Goal: Obtain resource: Download file/media

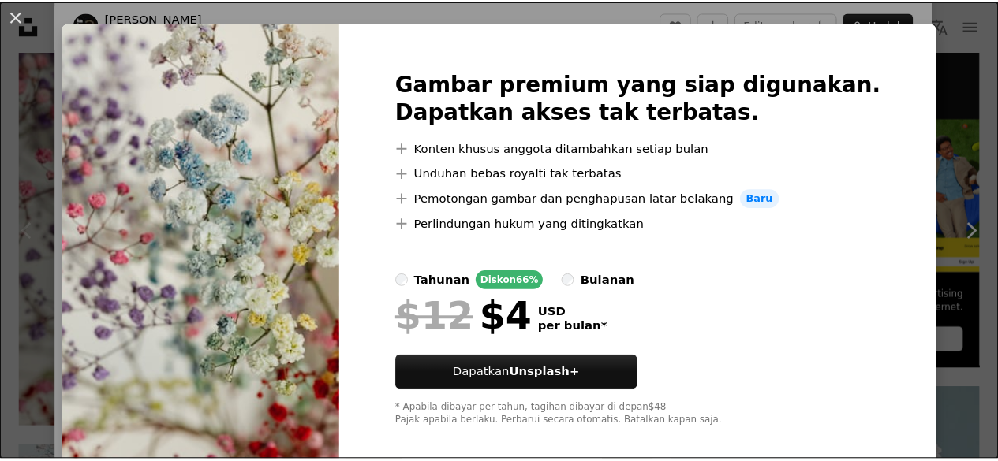
scroll to position [44, 0]
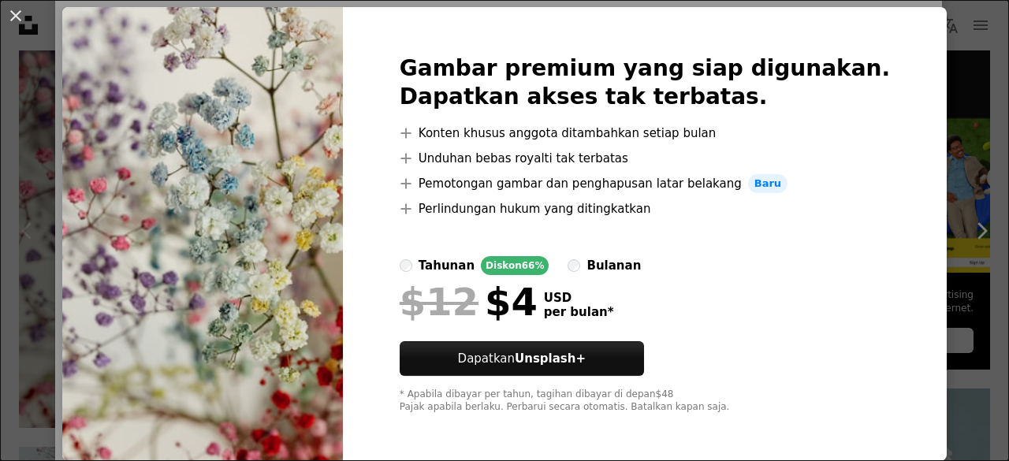
click at [248, 231] on img at bounding box center [202, 234] width 281 height 454
click at [14, 18] on button "An X shape" at bounding box center [15, 15] width 19 height 19
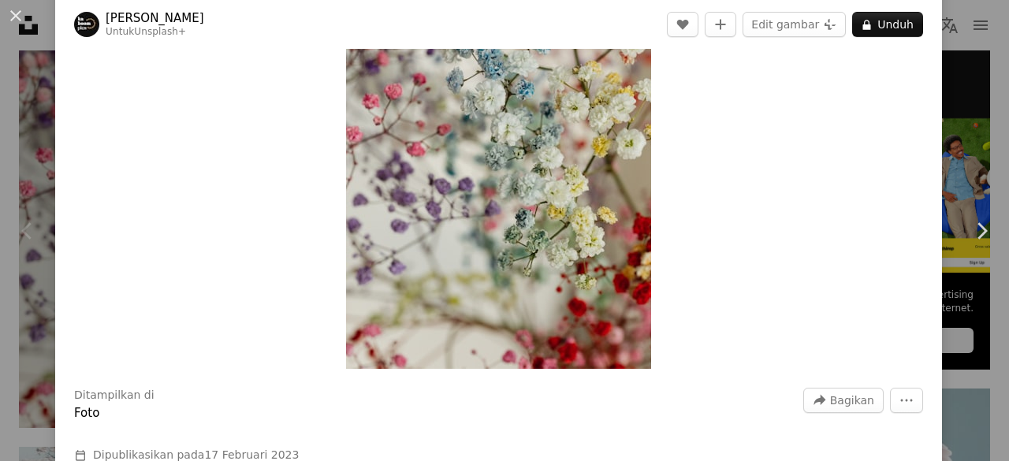
drag, startPoint x: 512, startPoint y: 190, endPoint x: 938, endPoint y: 73, distance: 441.5
click at [938, 73] on div "An X shape Chevron left Chevron right [PERSON_NAME] Untuk Unsplash+ A heart A p…" at bounding box center [504, 230] width 1009 height 461
